Goal: Communication & Community: Answer question/provide support

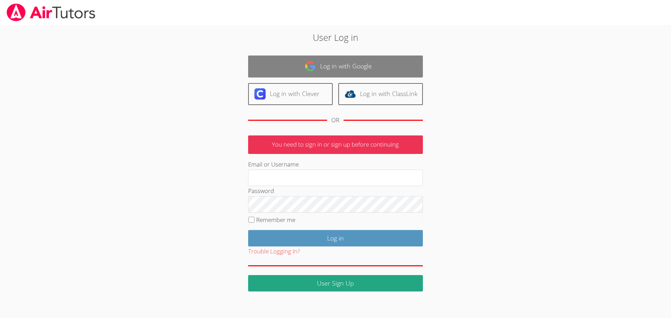
click at [323, 66] on link "Log in with Google" at bounding box center [335, 67] width 175 height 22
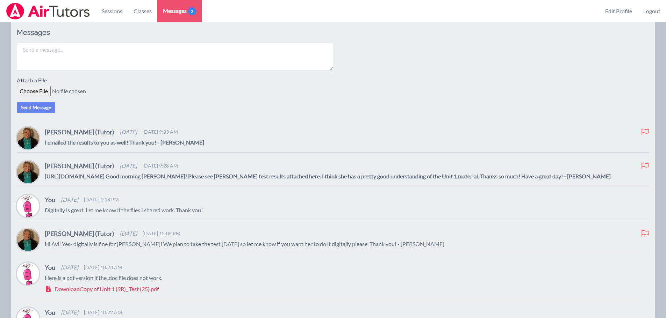
scroll to position [105, 0]
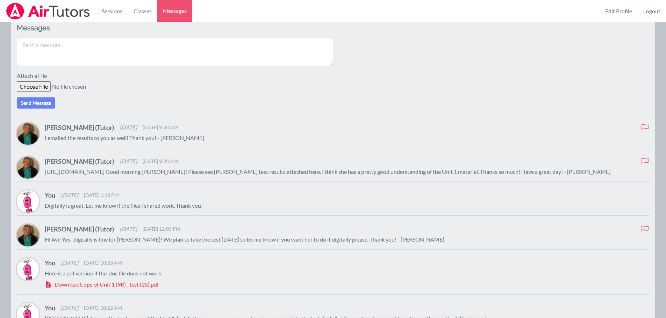
click at [48, 47] on textarea at bounding box center [175, 52] width 316 height 28
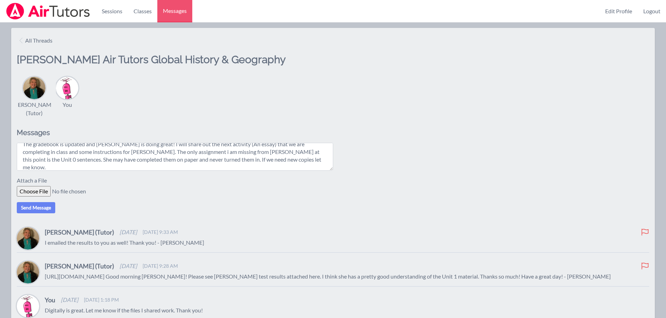
scroll to position [29, 0]
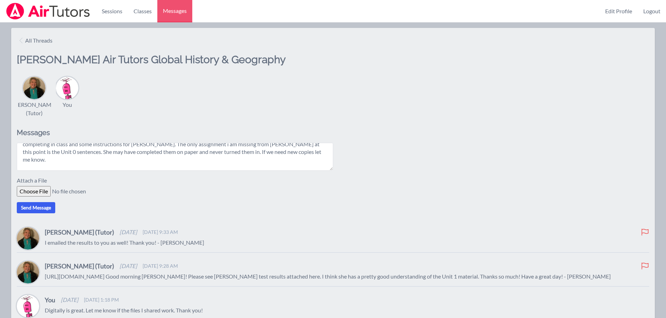
type textarea "[PERSON_NAME], The gradebook is updated and [PERSON_NAME] is doing great! I wil…"
click at [43, 206] on button "Send Message" at bounding box center [36, 207] width 38 height 11
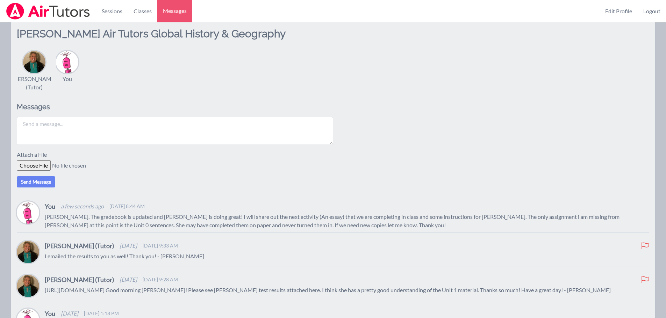
scroll to position [0, 0]
